Goal: Task Accomplishment & Management: Manage account settings

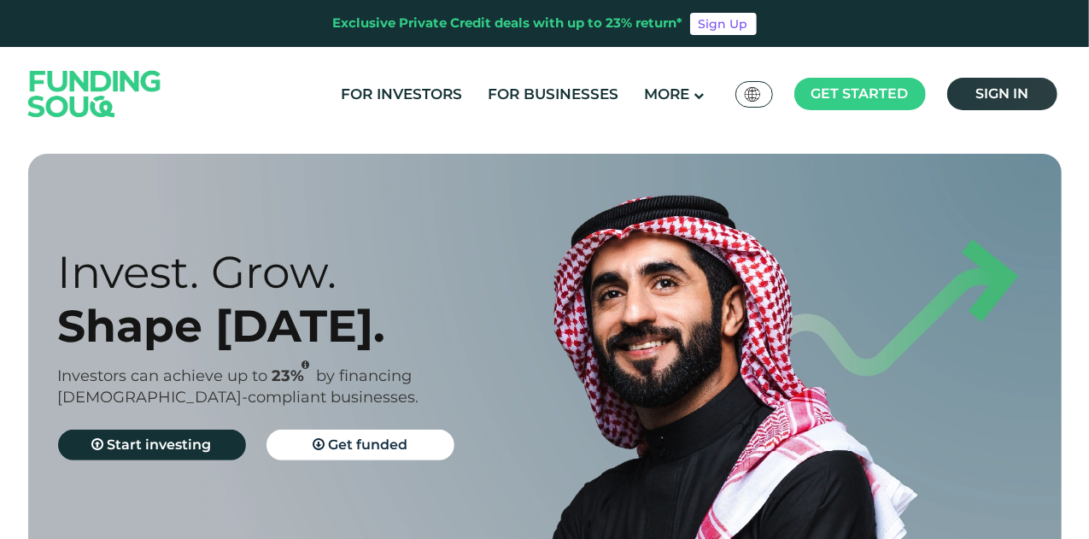
click at [1030, 92] on link "Sign in" at bounding box center [1002, 94] width 110 height 32
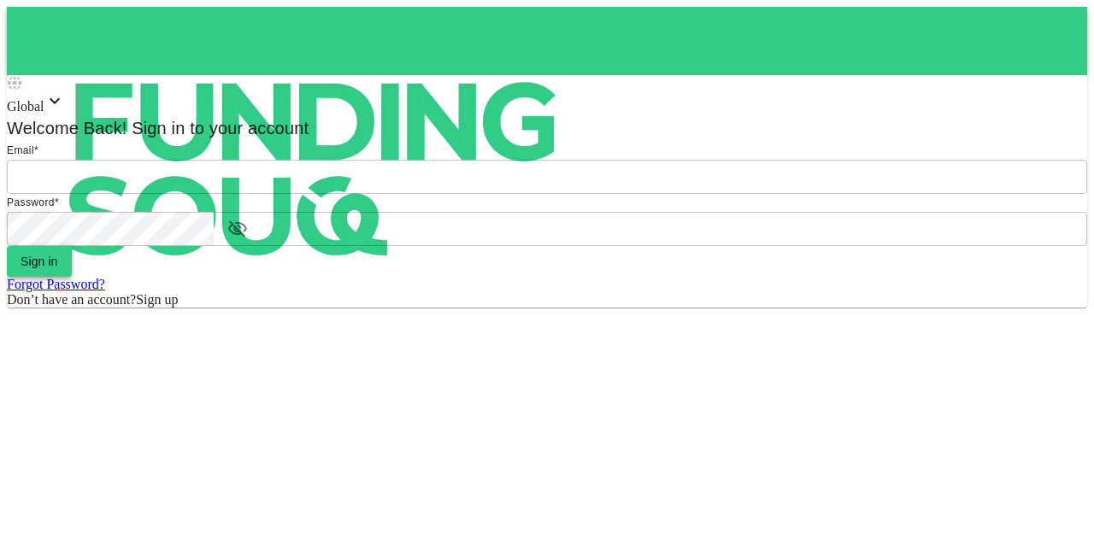
type input "[EMAIL_ADDRESS][PERSON_NAME][DOMAIN_NAME]"
click at [72, 277] on button "Sign in" at bounding box center [39, 261] width 65 height 31
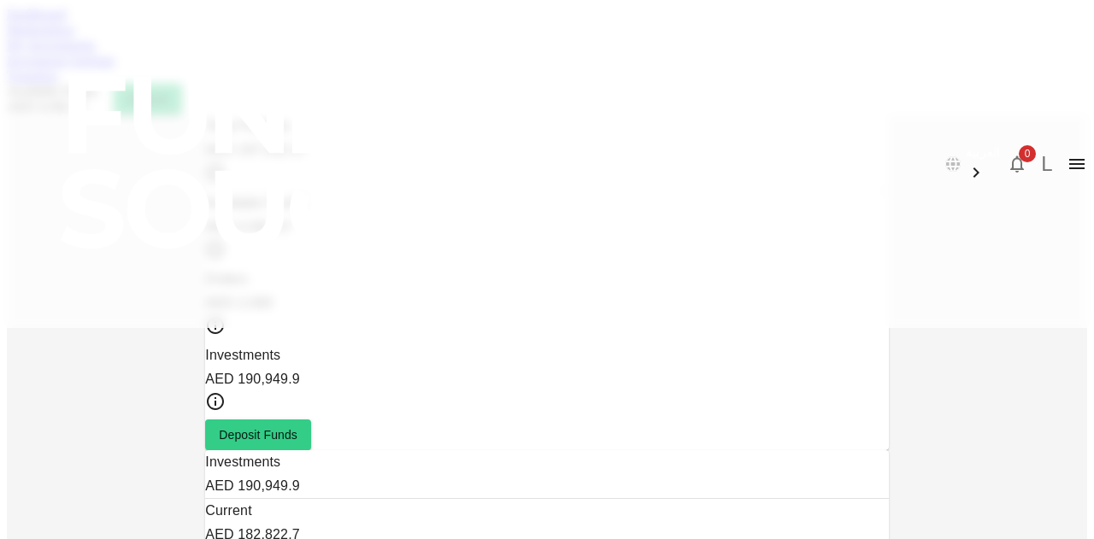
click at [75, 37] on link "Marketplace" at bounding box center [41, 29] width 68 height 15
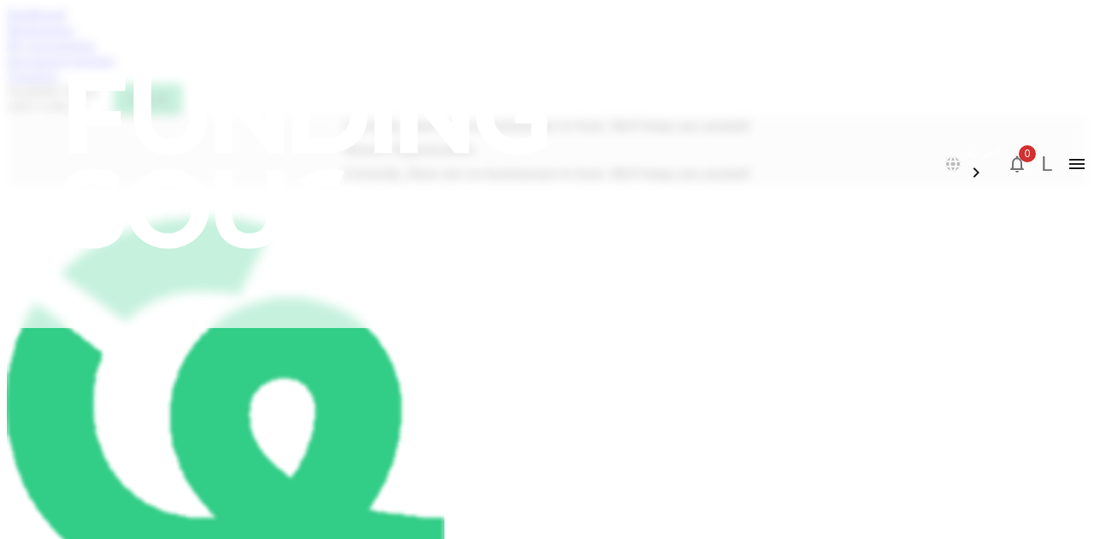
click at [245, 53] on div "My Investments" at bounding box center [547, 45] width 1080 height 15
click at [96, 52] on link "My Investments" at bounding box center [51, 45] width 89 height 15
